Goal: Find specific page/section: Find specific page/section

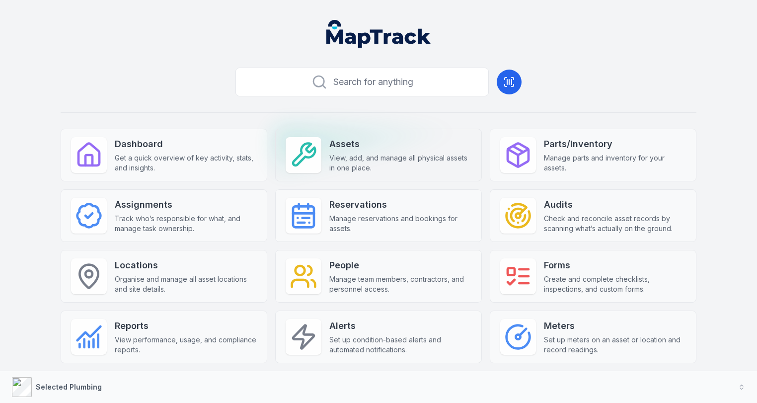
click at [345, 152] on div "Assets View, add, and manage all physical assets in one place." at bounding box center [400, 155] width 142 height 36
